Goal: Task Accomplishment & Management: Complete application form

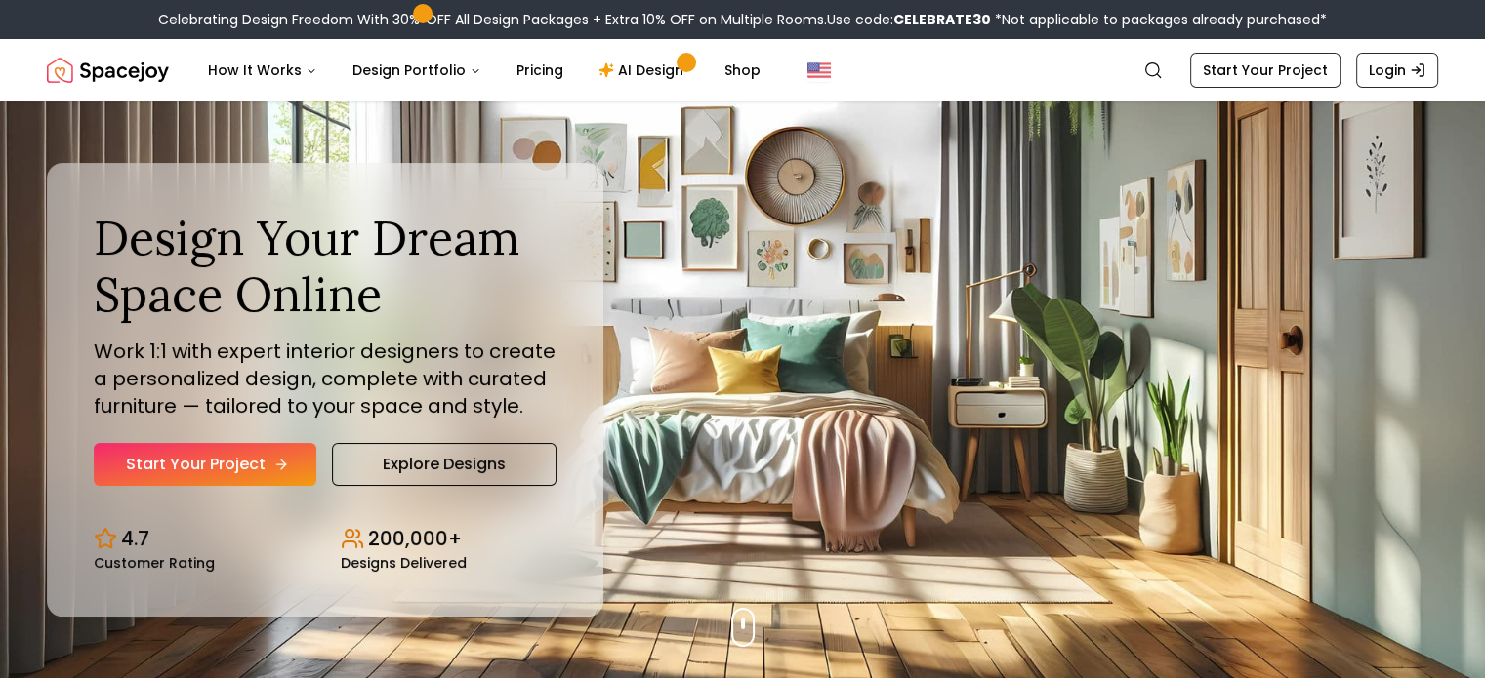
click at [239, 449] on link "Start Your Project" at bounding box center [205, 464] width 223 height 43
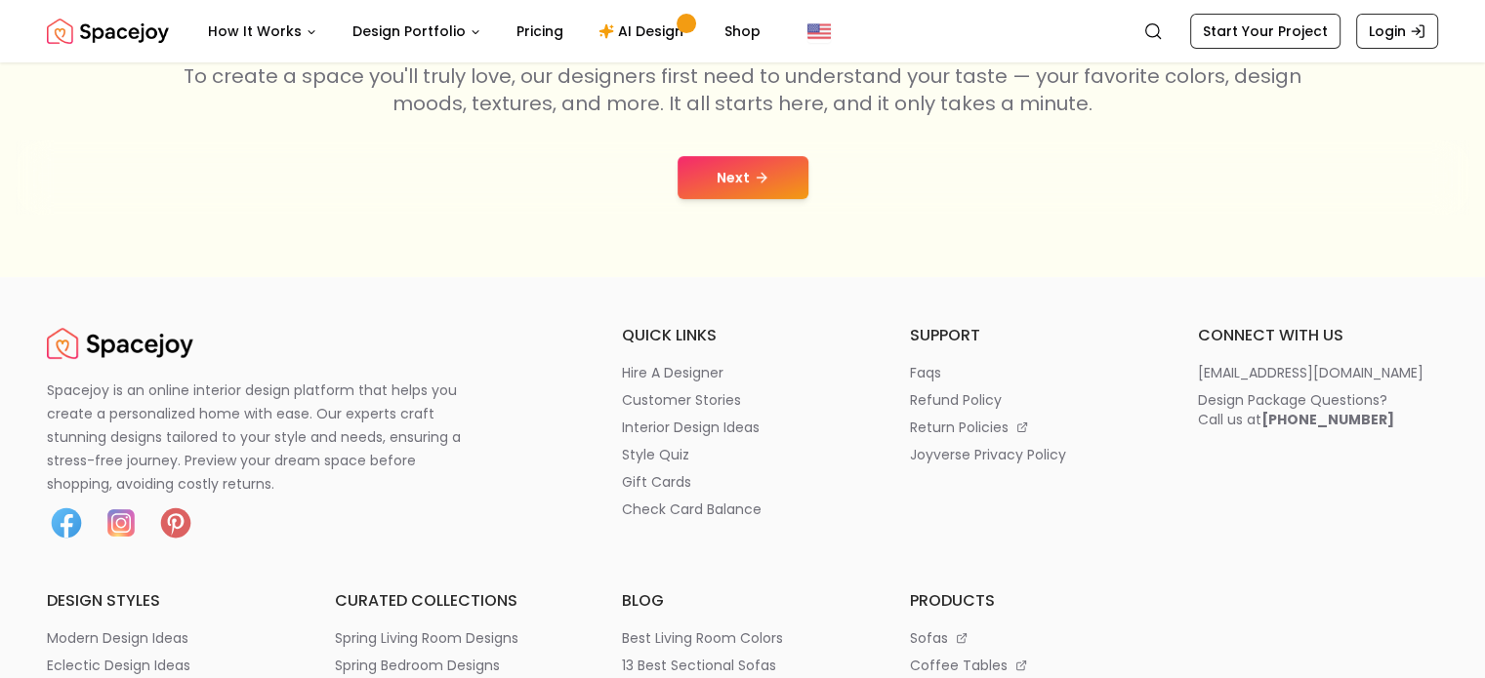
scroll to position [430, 0]
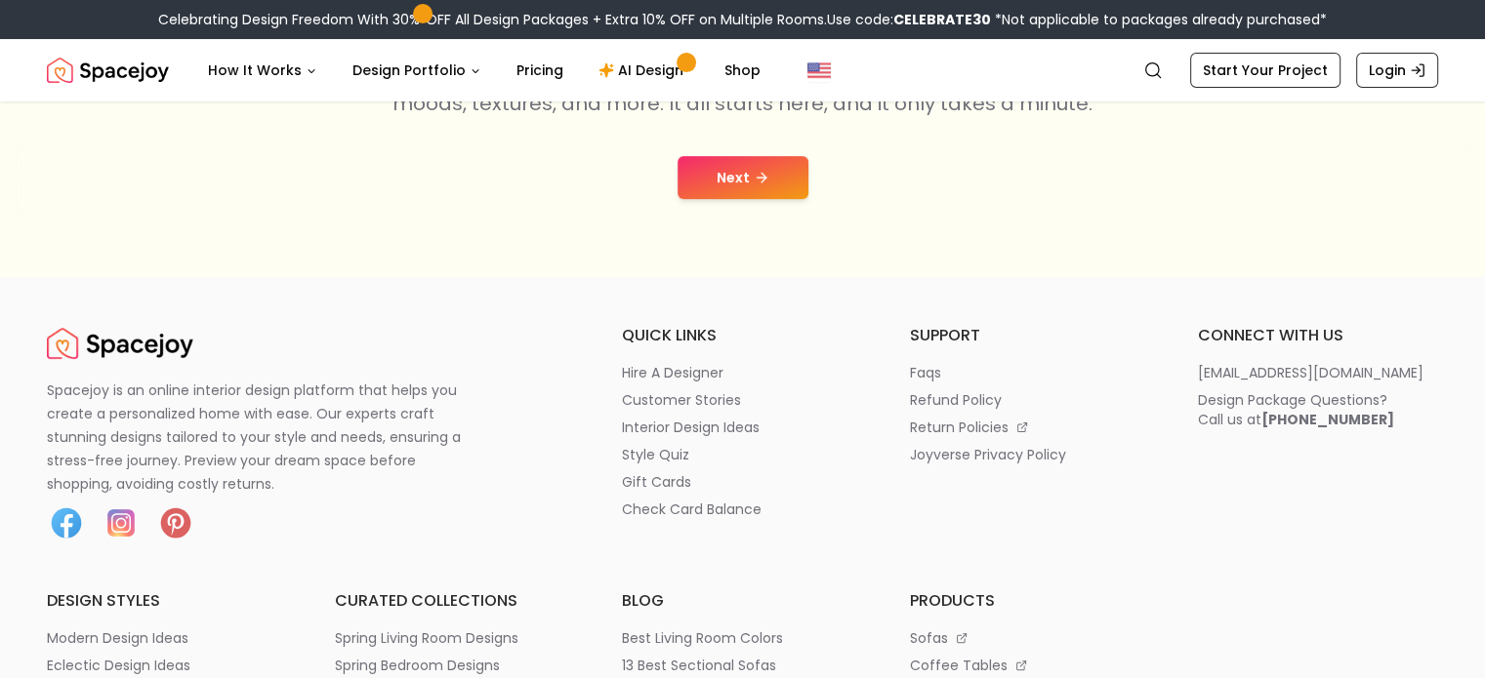
click at [734, 168] on button "Next" at bounding box center [742, 177] width 131 height 43
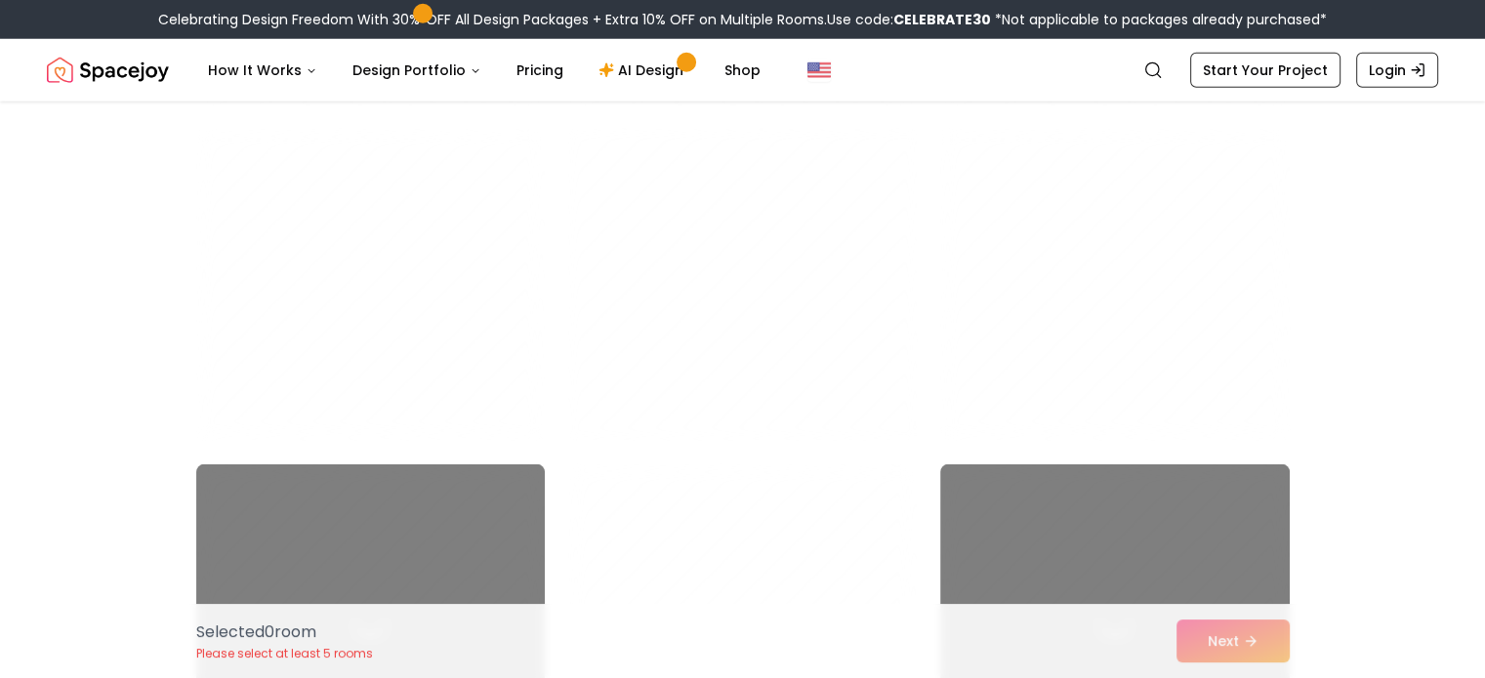
scroll to position [5662, 0]
